Goal: Check status: Check status

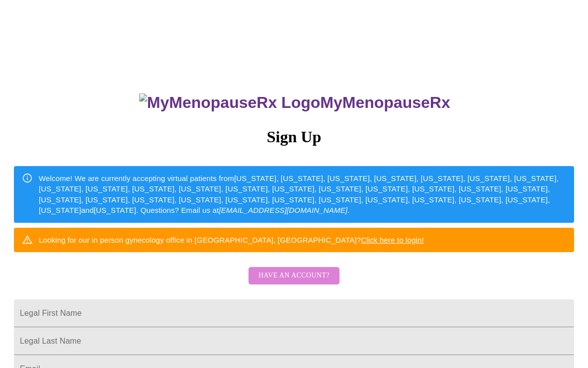
click at [310, 284] on button "Have an account?" at bounding box center [294, 275] width 91 height 17
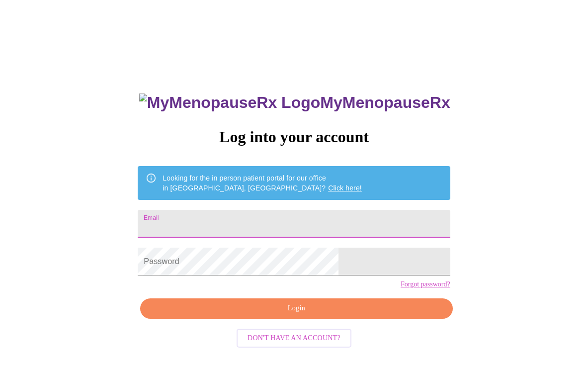
type input "[EMAIL_ADDRESS][DOMAIN_NAME]"
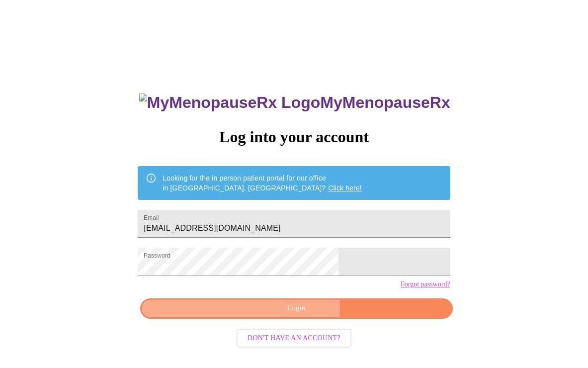
click at [288, 315] on span "Login" at bounding box center [296, 308] width 289 height 12
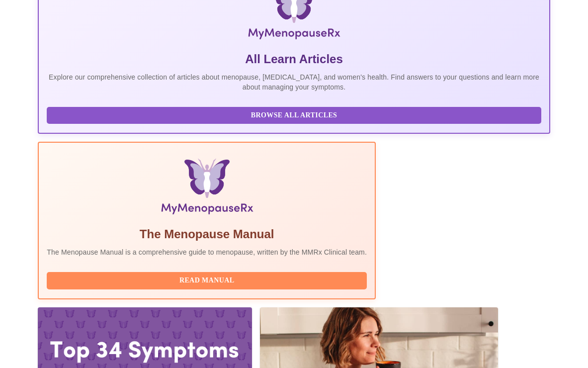
scroll to position [189, 0]
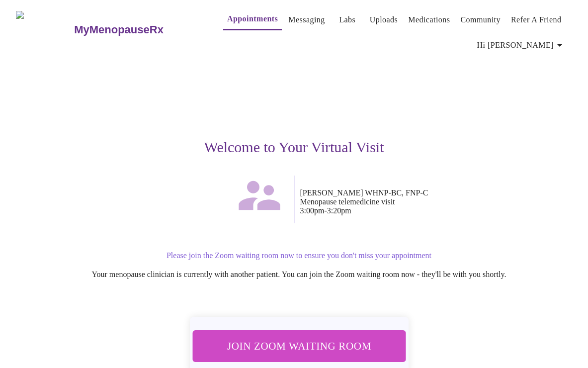
click at [305, 336] on span "Join Zoom Waiting Room" at bounding box center [298, 345] width 187 height 18
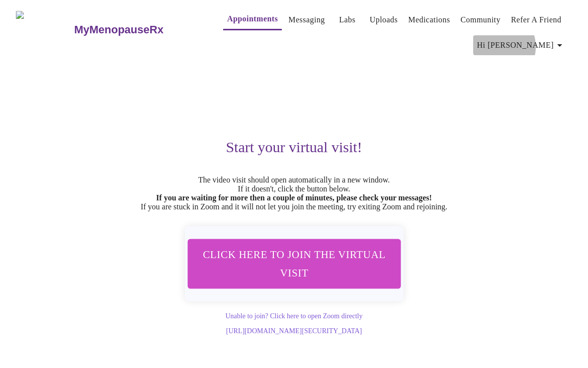
click at [537, 43] on span "Hi [PERSON_NAME]" at bounding box center [521, 45] width 88 height 14
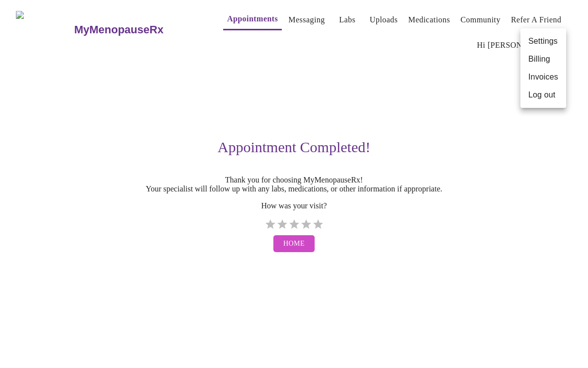
click at [294, 17] on div at bounding box center [294, 184] width 588 height 368
click at [288, 15] on link "Messaging" at bounding box center [306, 20] width 36 height 14
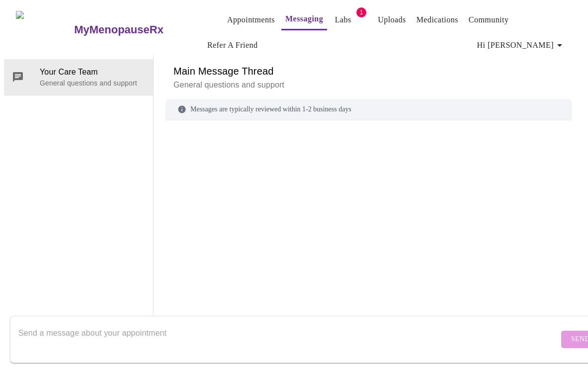
click at [335, 16] on link "Labs" at bounding box center [343, 20] width 16 height 14
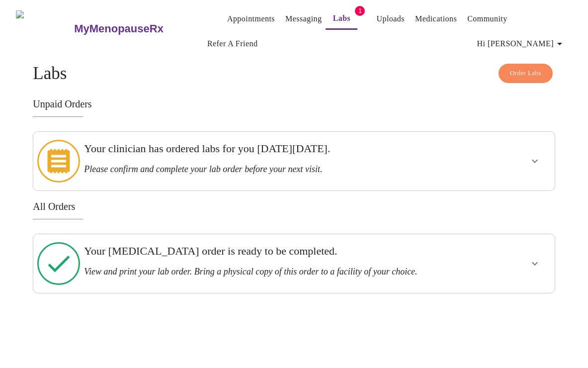
click at [535, 156] on icon "show more" at bounding box center [535, 161] width 12 height 12
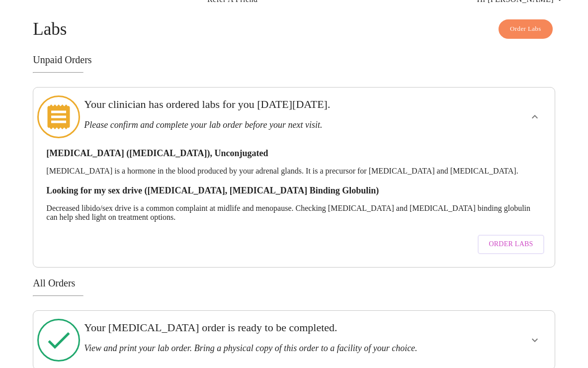
scroll to position [44, 0]
click at [534, 335] on icon "show more" at bounding box center [535, 341] width 12 height 12
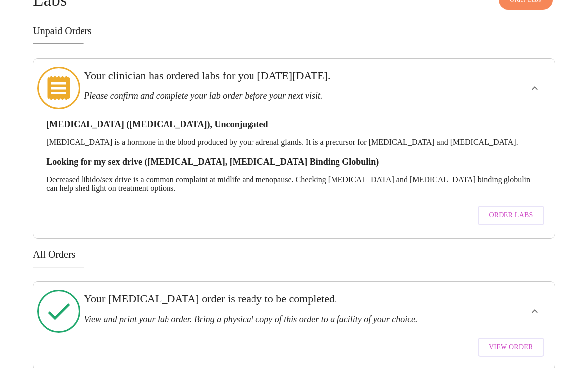
scroll to position [73, 0]
click at [506, 341] on span "View Order" at bounding box center [511, 347] width 45 height 12
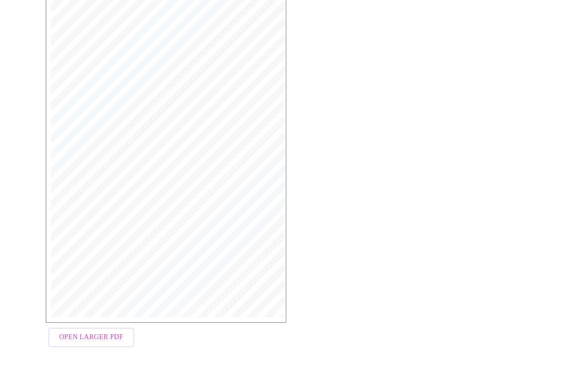
scroll to position [182, 0]
click at [84, 334] on span "Open Larger PDF" at bounding box center [91, 338] width 64 height 12
click at [112, 332] on span "Open Larger PDF" at bounding box center [91, 338] width 64 height 12
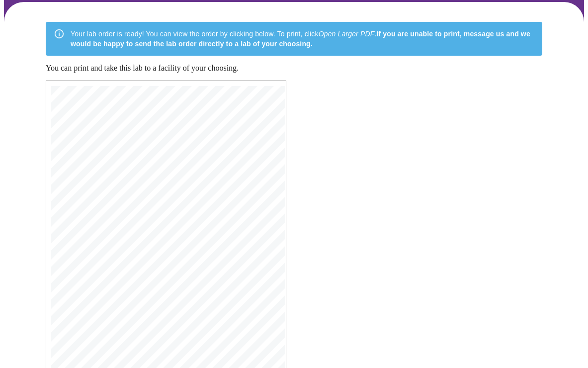
scroll to position [83, 0]
